Goal: Information Seeking & Learning: Check status

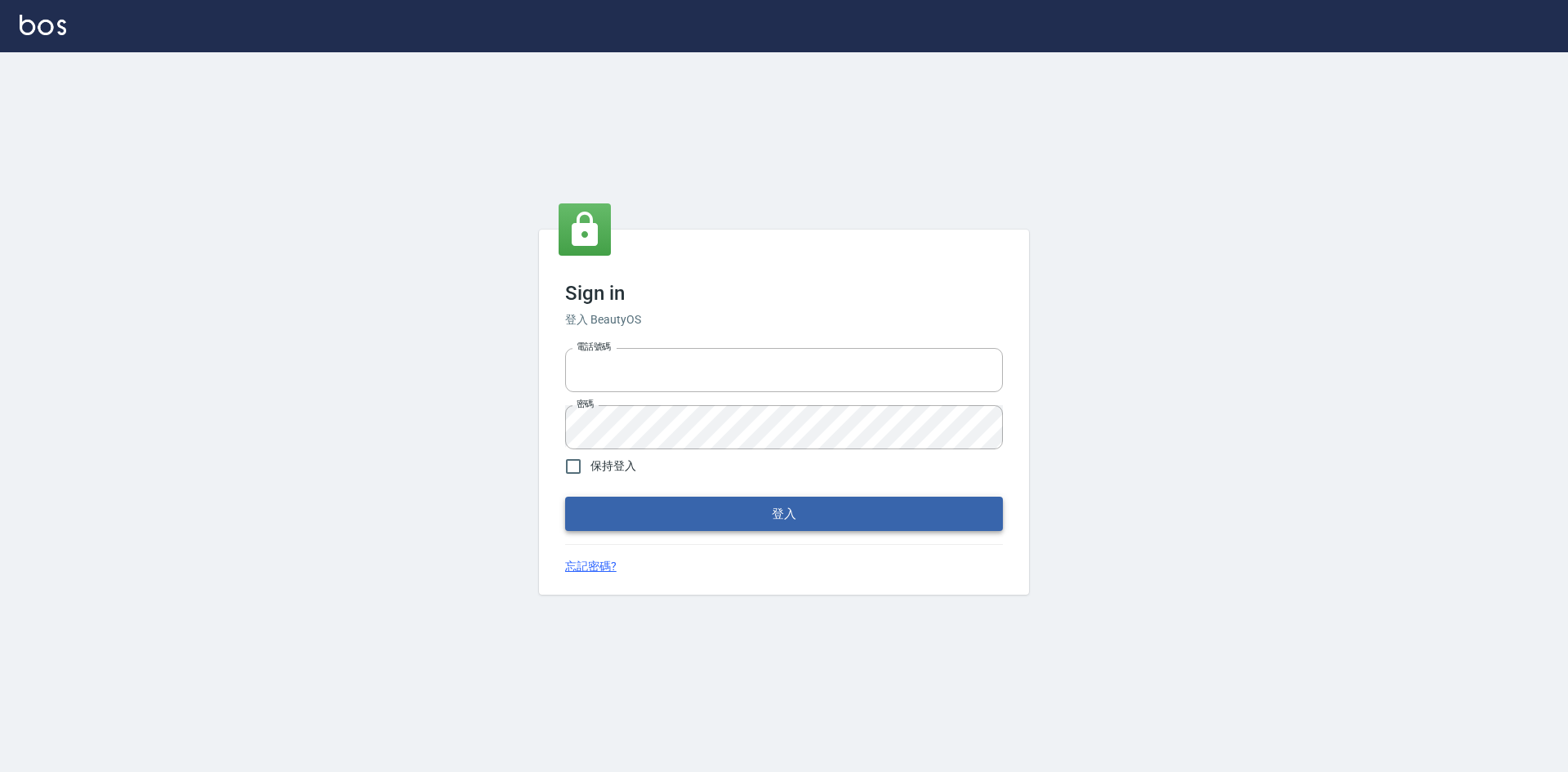
type input "0422211177"
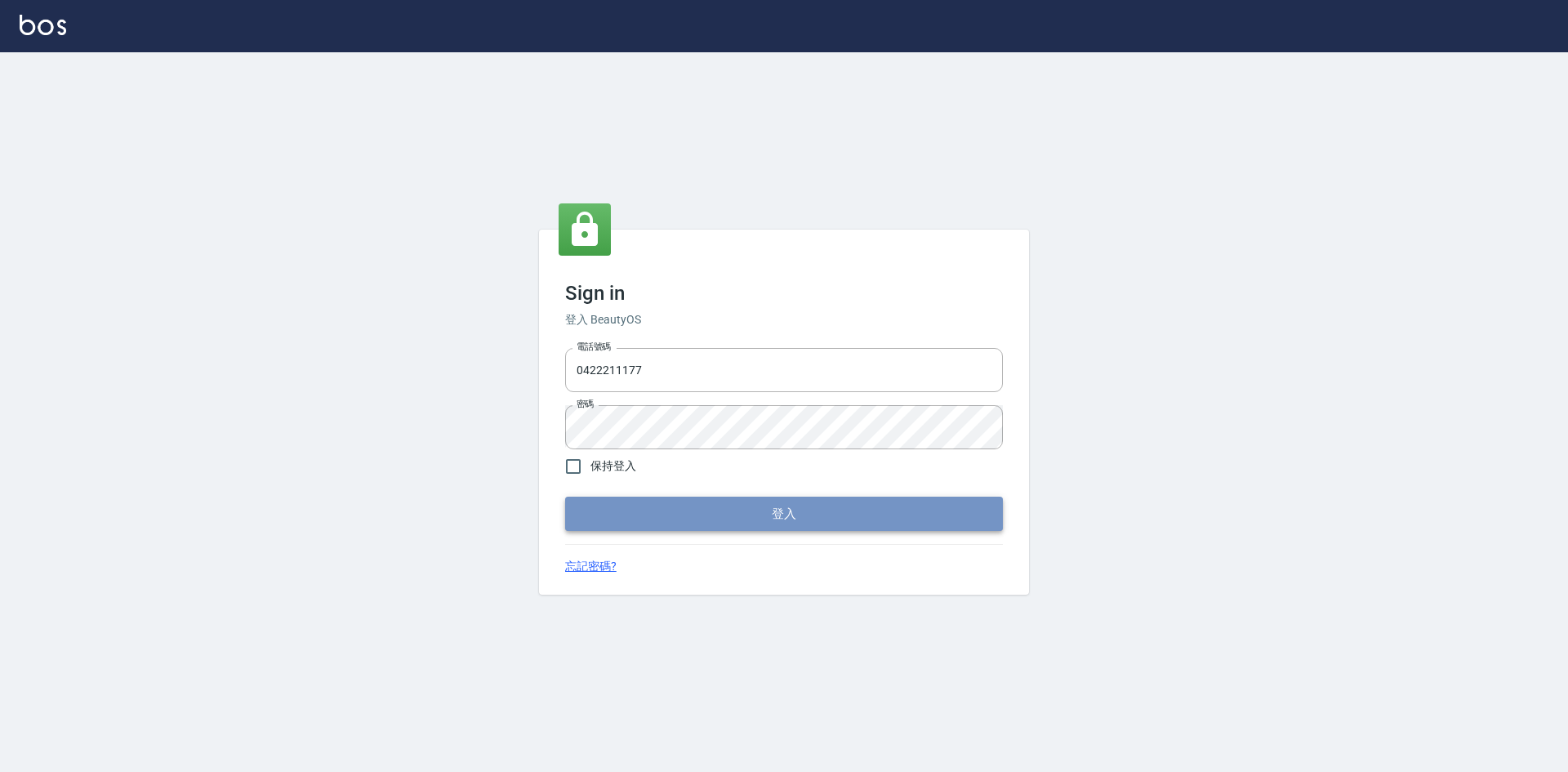
click at [871, 523] on button "登入" at bounding box center [784, 514] width 438 height 35
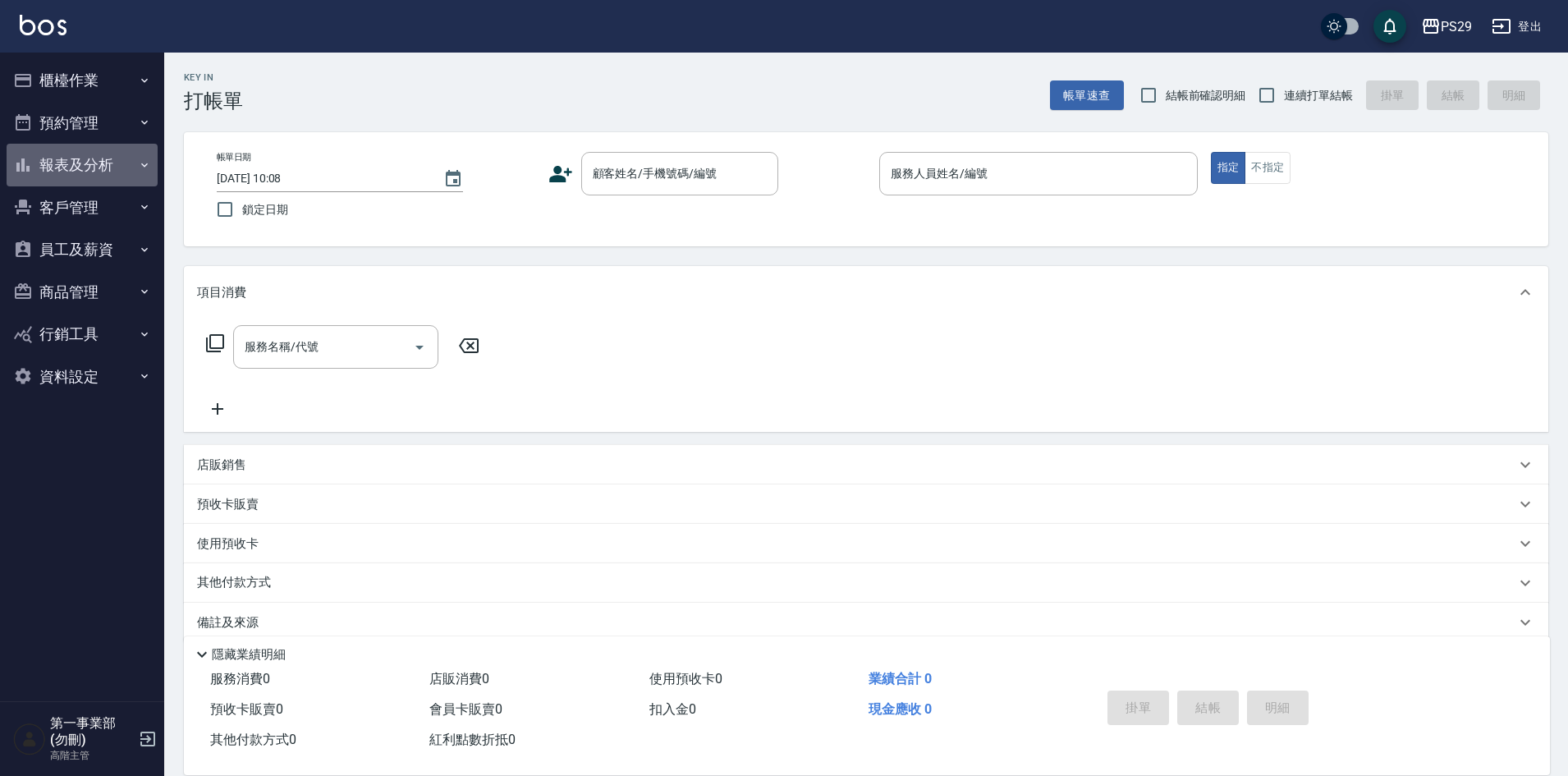
click at [82, 168] on button "報表及分析" at bounding box center [83, 164] width 151 height 43
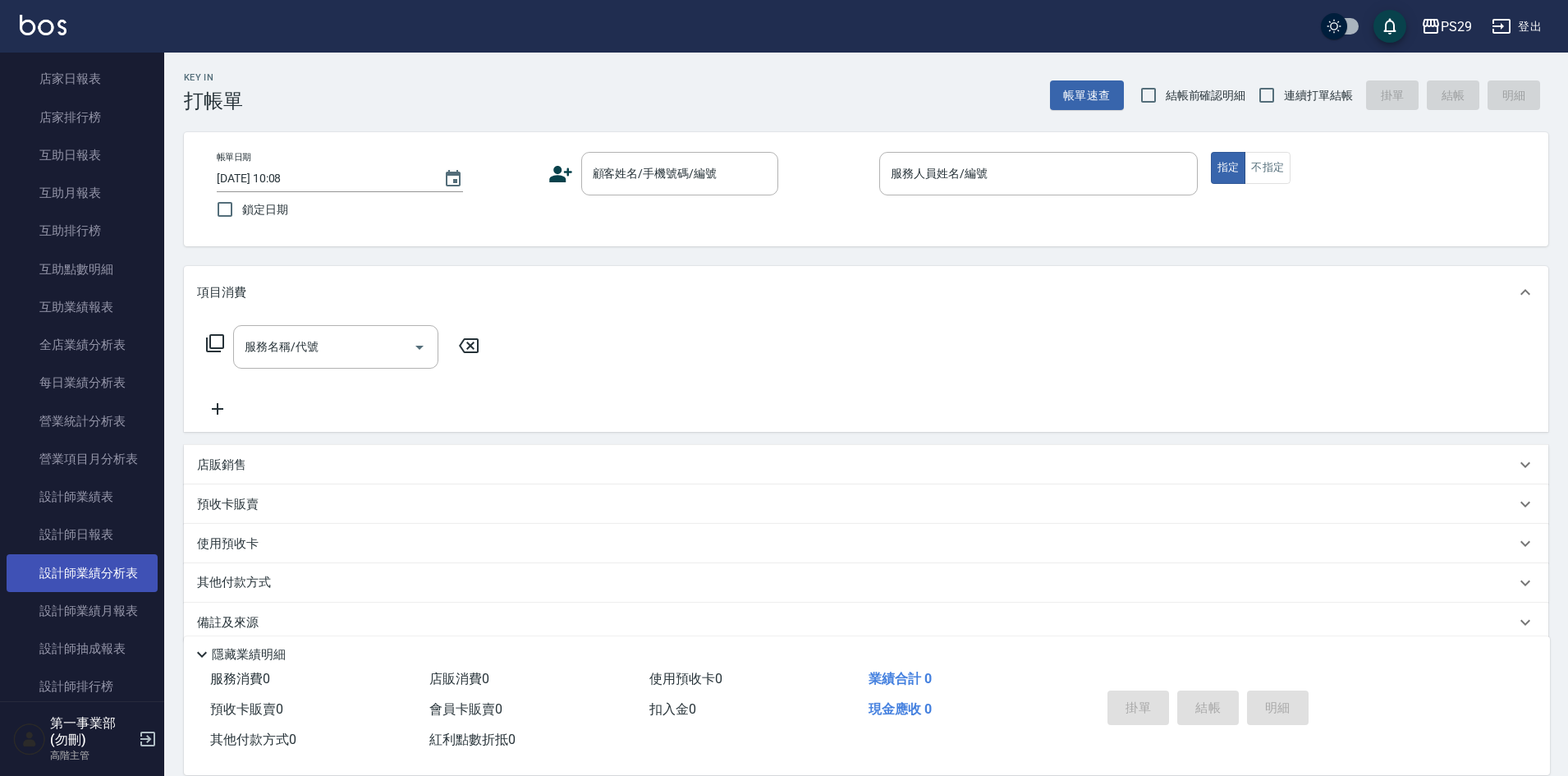
scroll to position [328, 0]
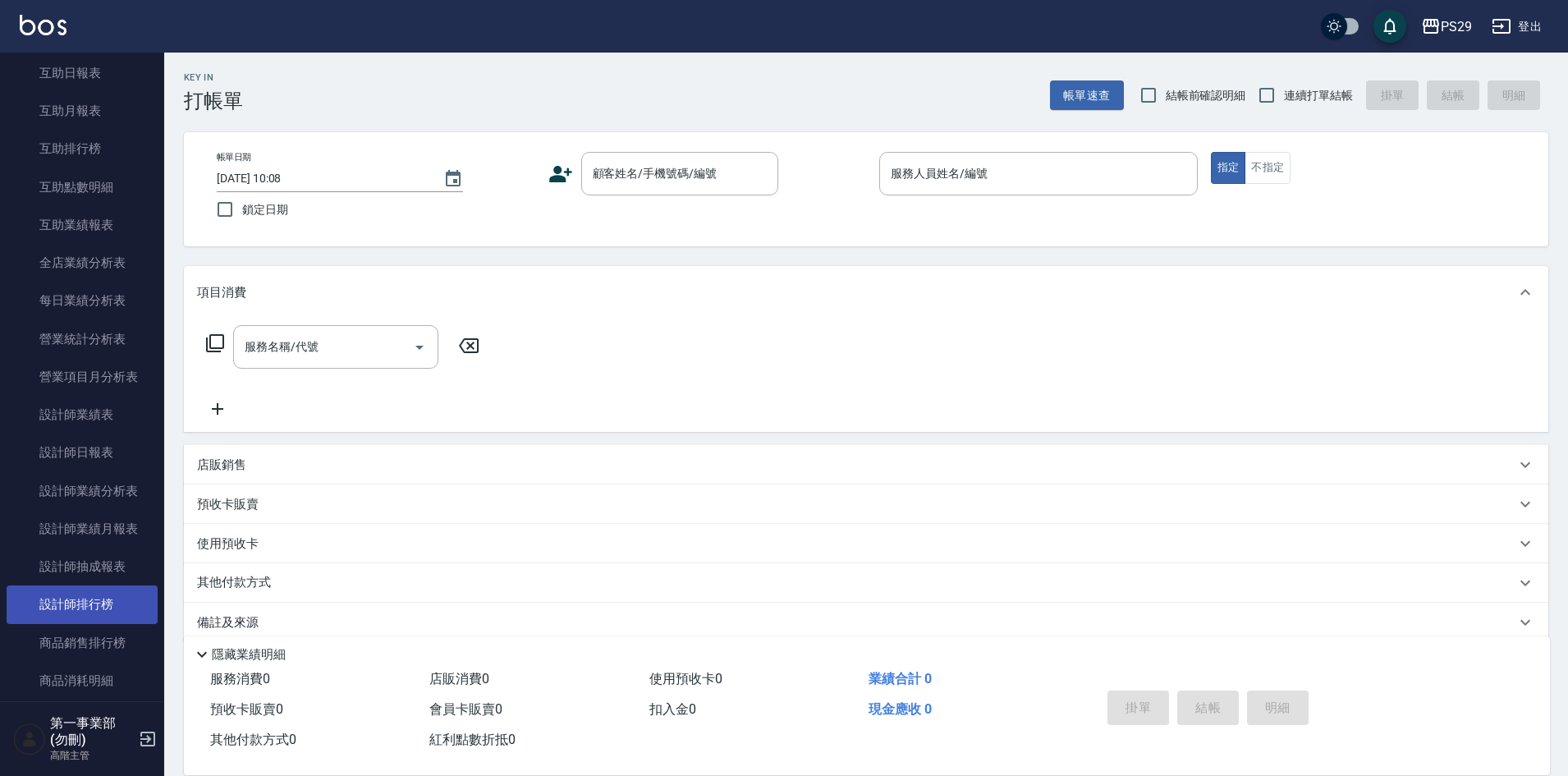
click at [98, 605] on link "設計師排行榜" at bounding box center [83, 605] width 151 height 38
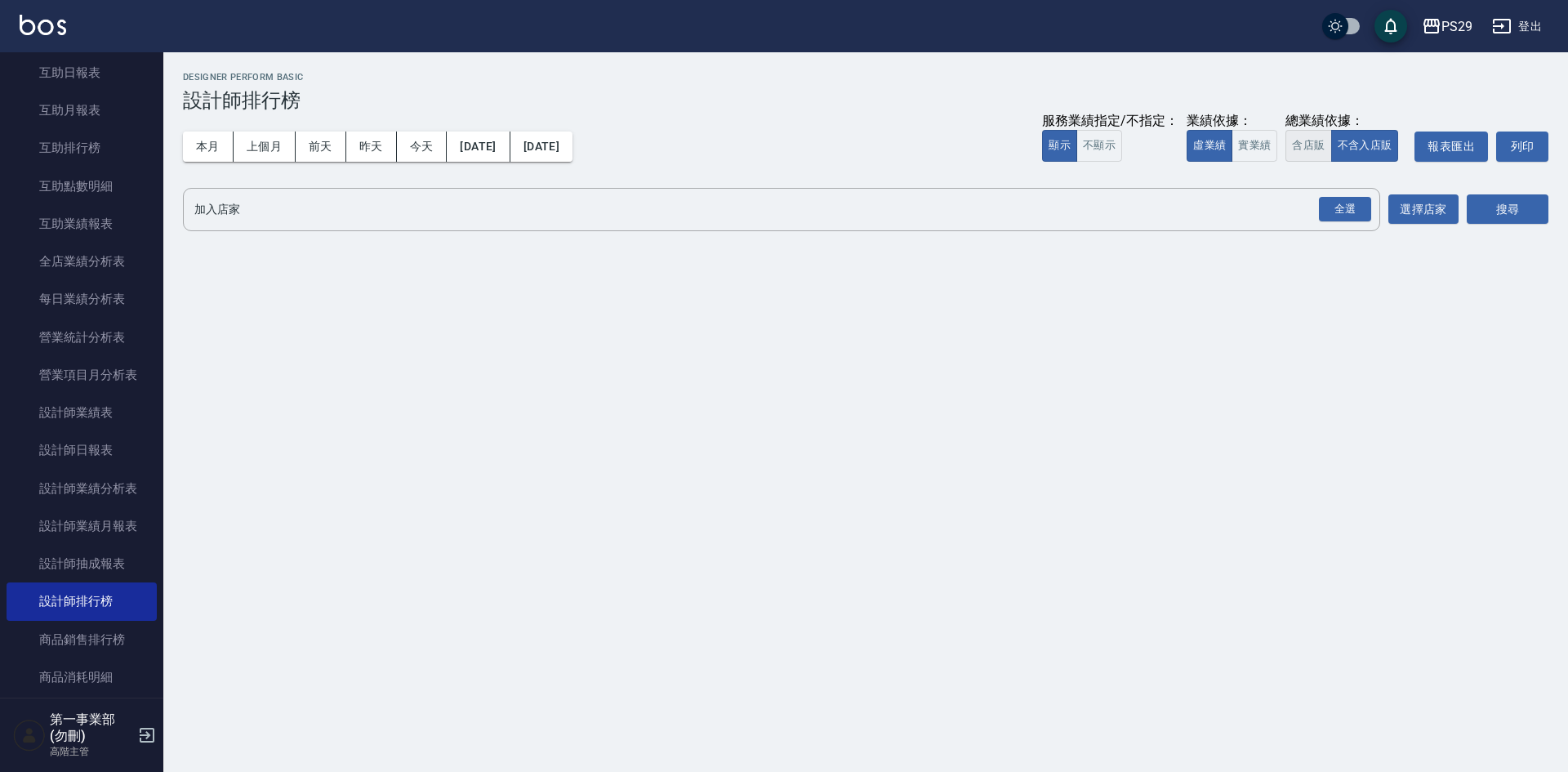
click at [1312, 142] on button "含店販" at bounding box center [1309, 145] width 46 height 32
click at [1341, 219] on div "全選" at bounding box center [1344, 210] width 52 height 26
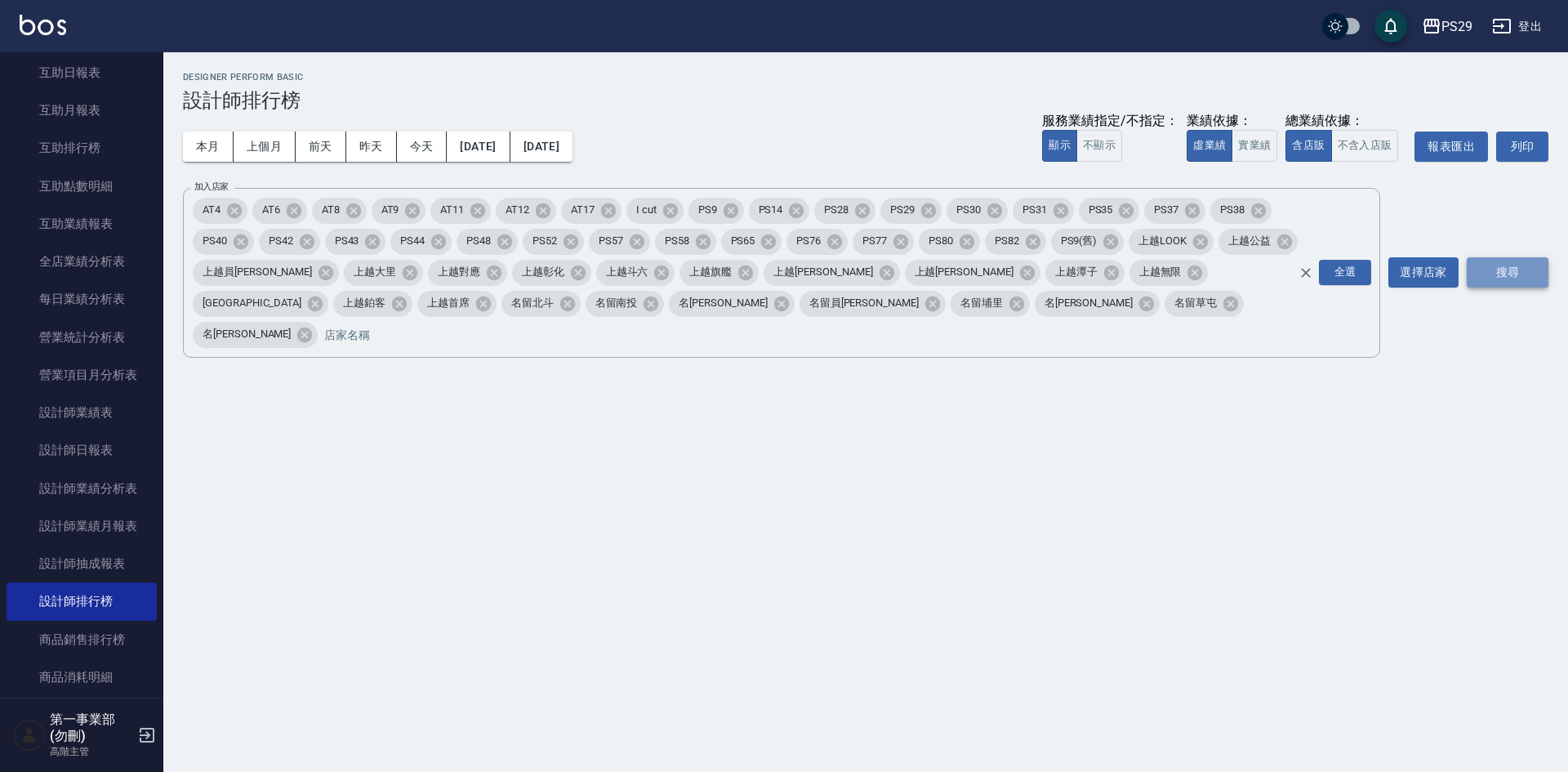
click at [1506, 268] on button "搜尋" at bounding box center [1508, 272] width 82 height 31
